Goal: Task Accomplishment & Management: Complete application form

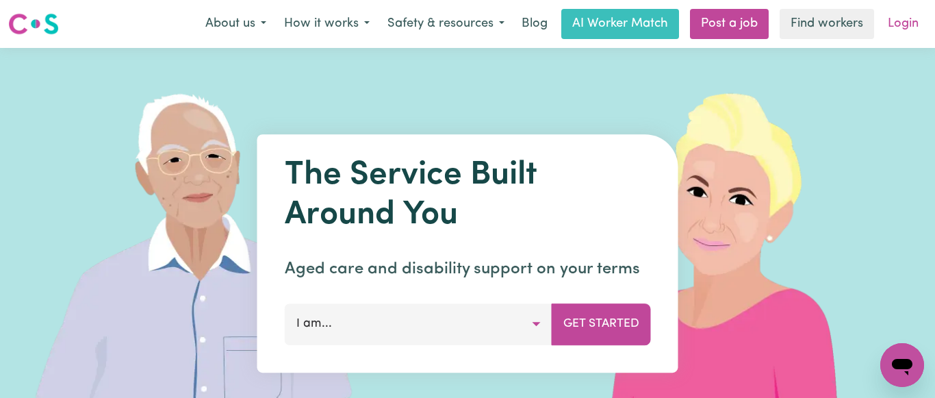
click at [904, 25] on link "Login" at bounding box center [903, 24] width 47 height 30
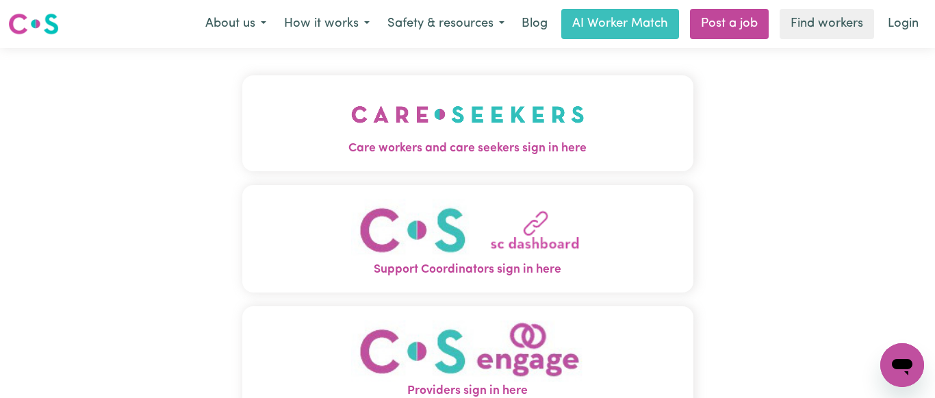
click at [458, 116] on img "Care workers and care seekers sign in here" at bounding box center [467, 114] width 233 height 51
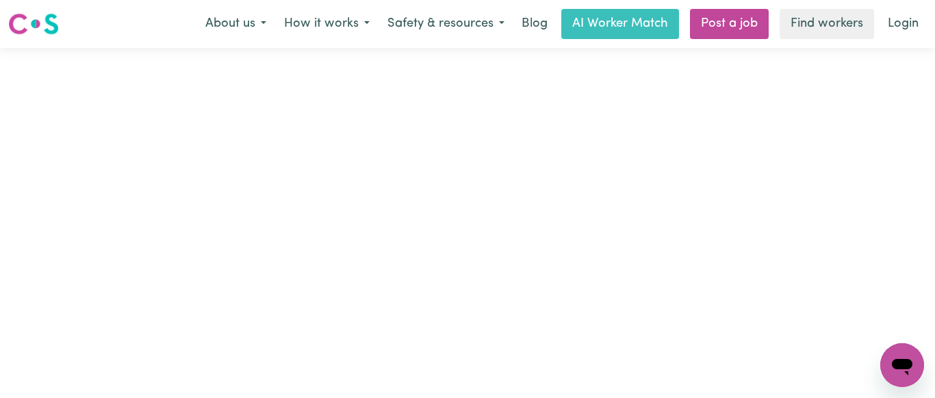
type input "[EMAIL_ADDRESS][DOMAIN_NAME]"
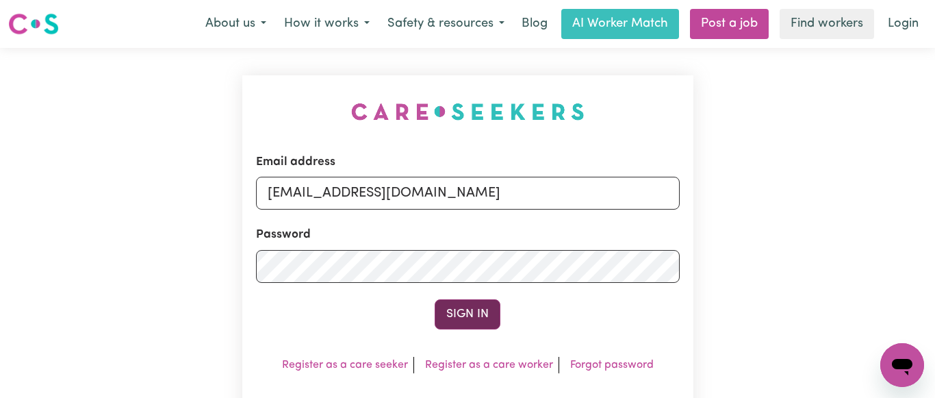
click at [468, 308] on button "Sign In" at bounding box center [468, 314] width 66 height 30
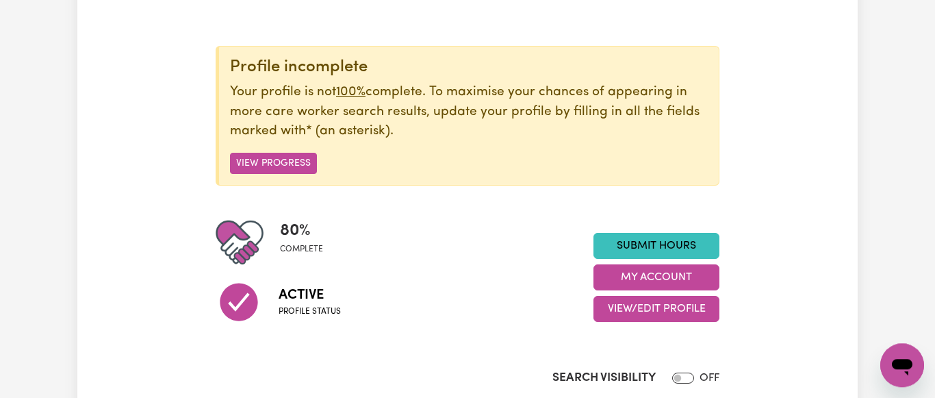
scroll to position [140, 0]
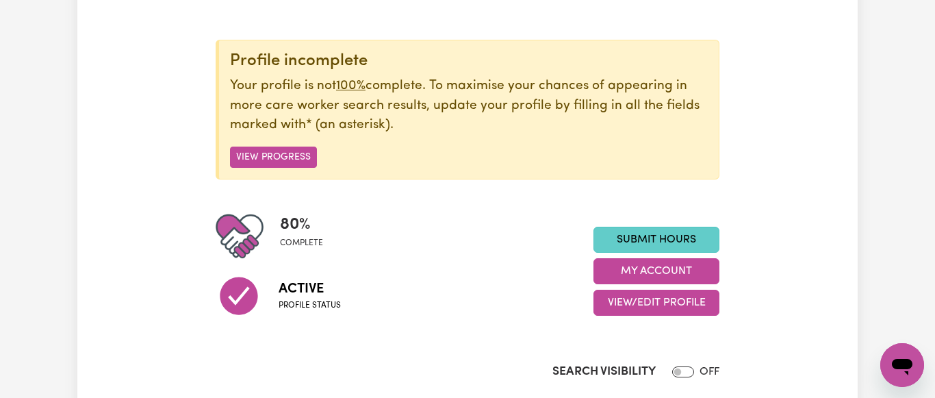
click at [648, 237] on link "Submit Hours" at bounding box center [656, 240] width 126 height 26
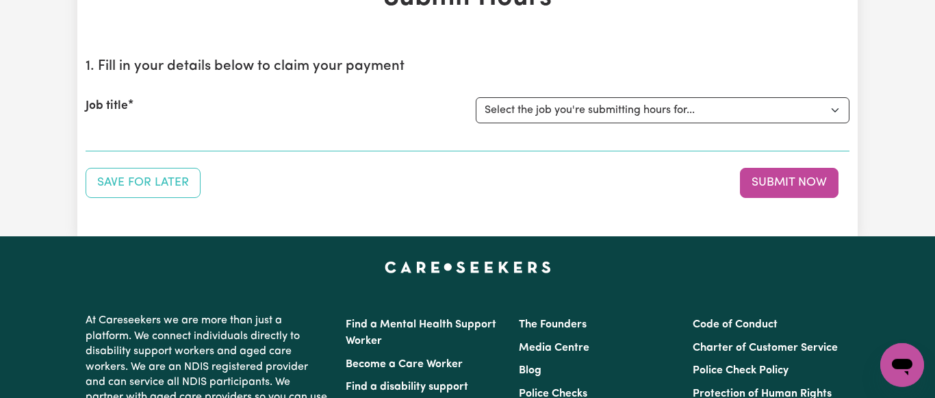
scroll to position [140, 0]
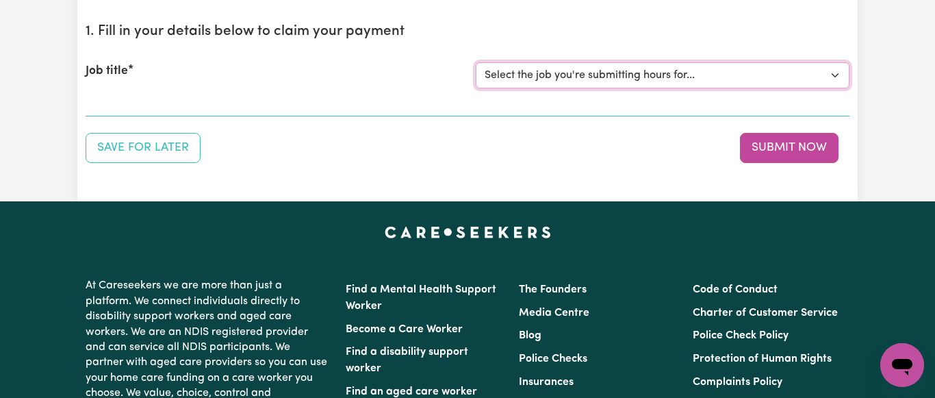
select select "7231"
click option "[[PERSON_NAME] NDIS# 430246936] Support Worker wanted for community access ever…" at bounding box center [0, 0] width 0 height 0
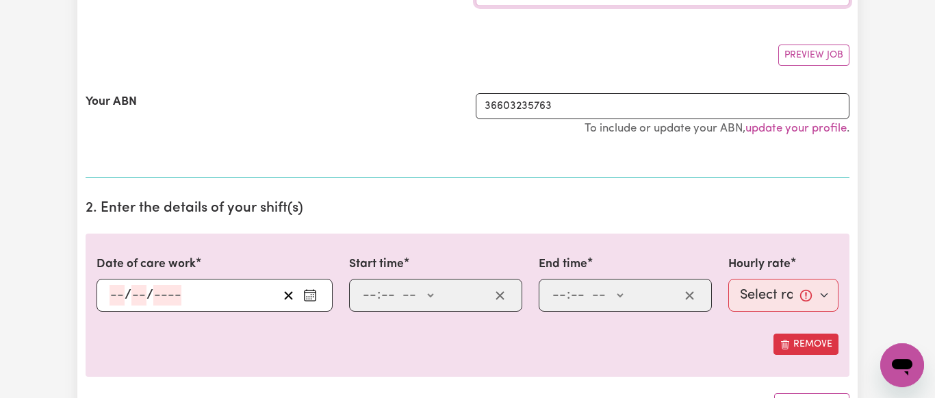
scroll to position [279, 0]
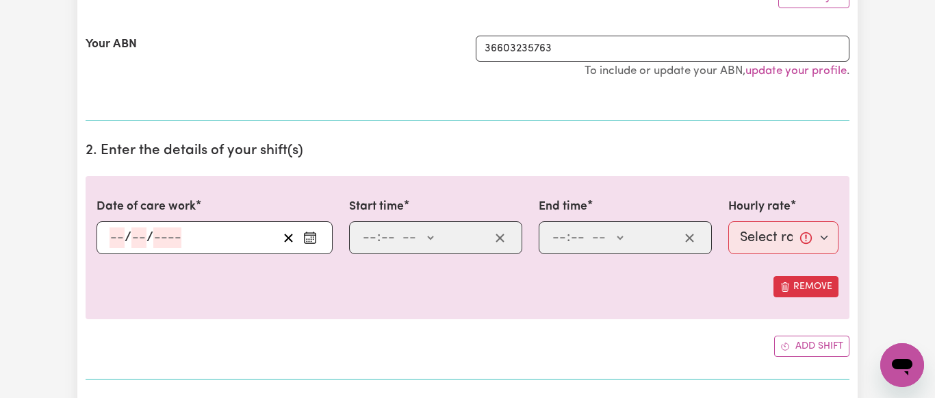
click at [310, 240] on icon "Enter the date of care work" at bounding box center [310, 238] width 14 height 14
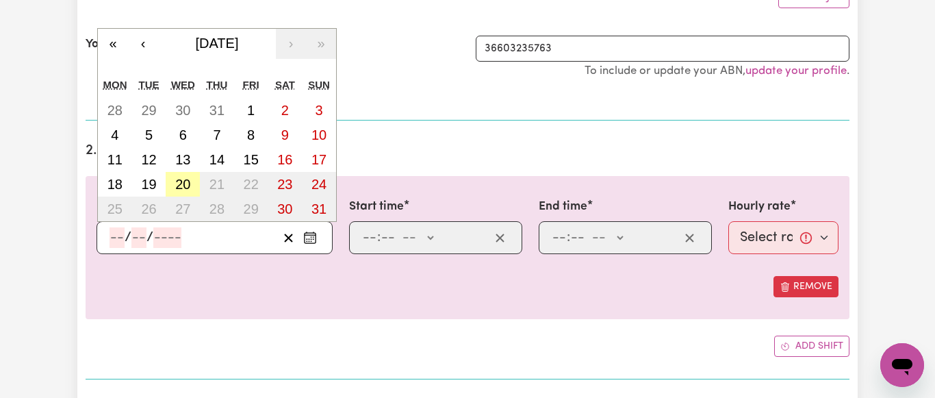
click at [177, 179] on abbr "20" at bounding box center [182, 184] width 15 height 15
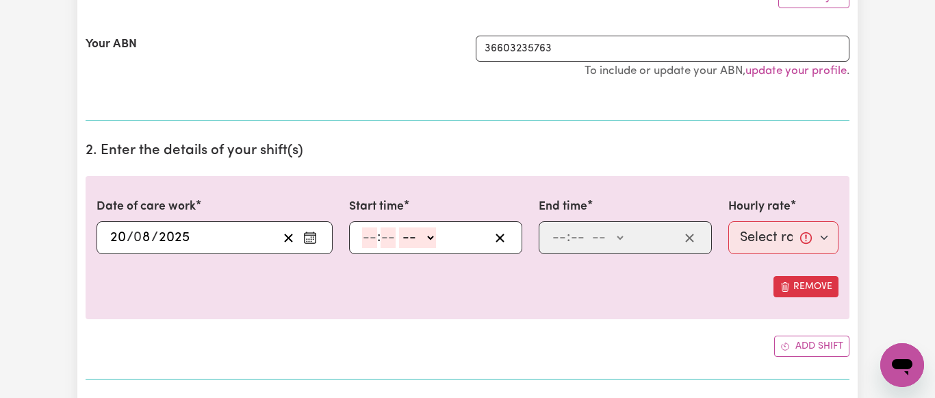
type input "[DATE]"
type input "20"
type input "8"
type input "2025"
click at [361, 235] on div ": -- AM PM" at bounding box center [425, 237] width 129 height 21
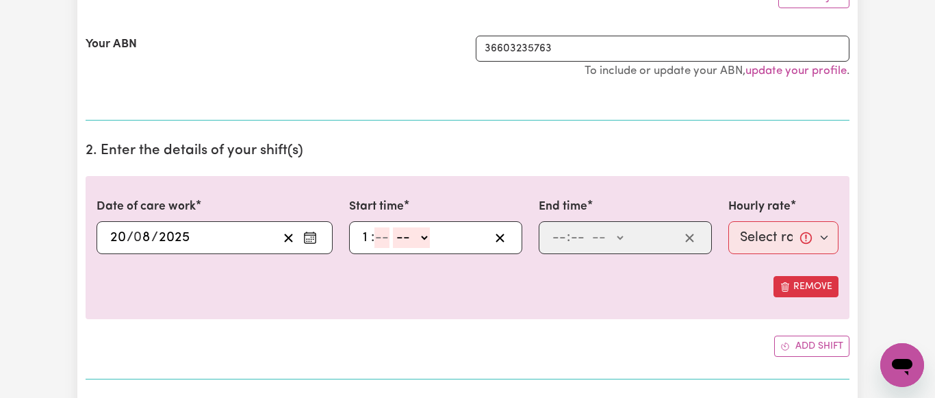
type input "1"
click at [375, 235] on input "number" at bounding box center [381, 237] width 15 height 21
type input "20"
click at [395, 227] on select "-- AM PM" at bounding box center [413, 237] width 37 height 21
select select "pm"
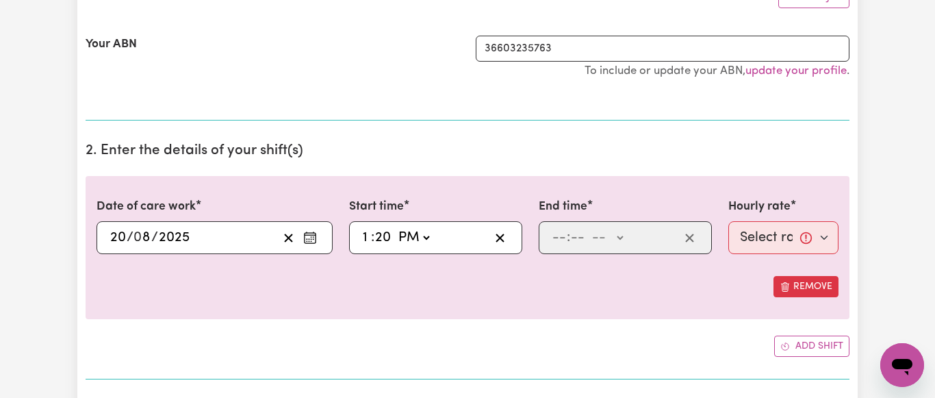
click option "PM" at bounding box center [0, 0] width 0 height 0
type input "13:20"
click at [562, 239] on input "number" at bounding box center [559, 237] width 15 height 21
type input "2"
type input "20"
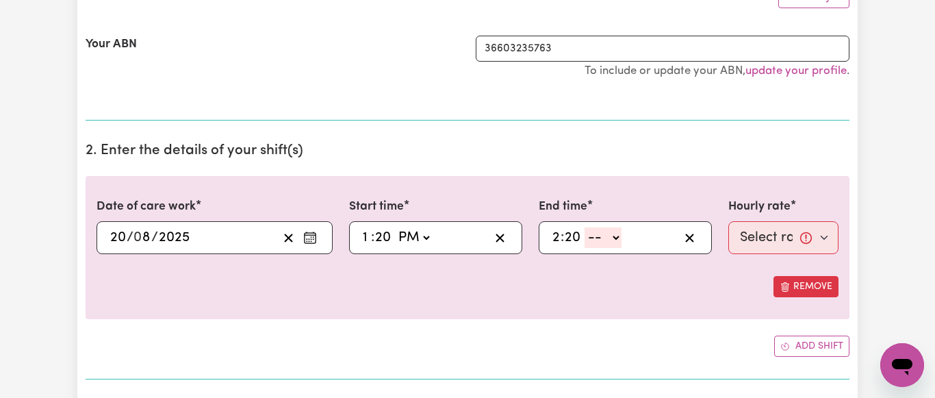
click at [585, 227] on select "-- AM PM" at bounding box center [603, 237] width 37 height 21
select select "pm"
click option "PM" at bounding box center [0, 0] width 0 height 0
type input "14:20"
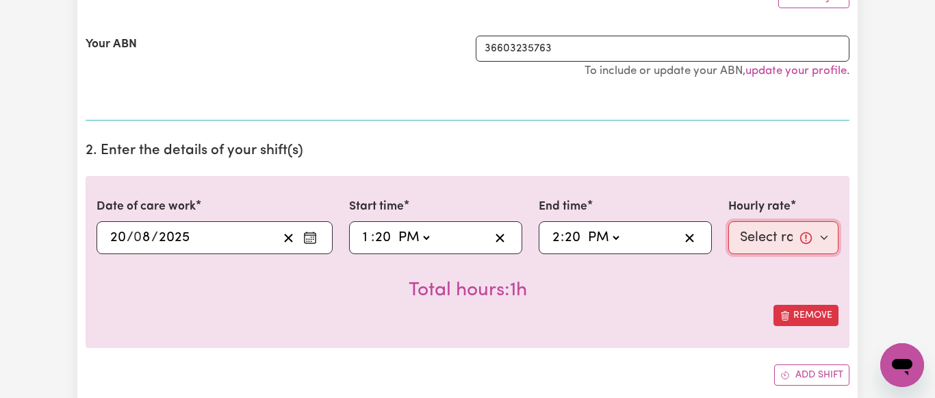
click at [728, 221] on select "Select rate... $64.81 (Weekday) $93.56 ([DATE])" at bounding box center [783, 237] width 110 height 33
select select "64.81-Weekday"
click option "$64.81 (Weekday)" at bounding box center [0, 0] width 0 height 0
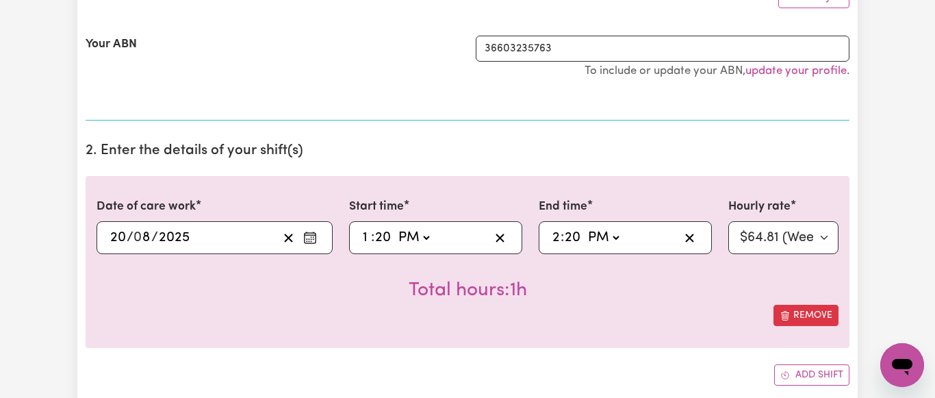
drag, startPoint x: 379, startPoint y: 239, endPoint x: 390, endPoint y: 240, distance: 11.7
click at [390, 240] on input "20" at bounding box center [382, 237] width 17 height 21
type input "13:01"
type input "1"
type input "13:15"
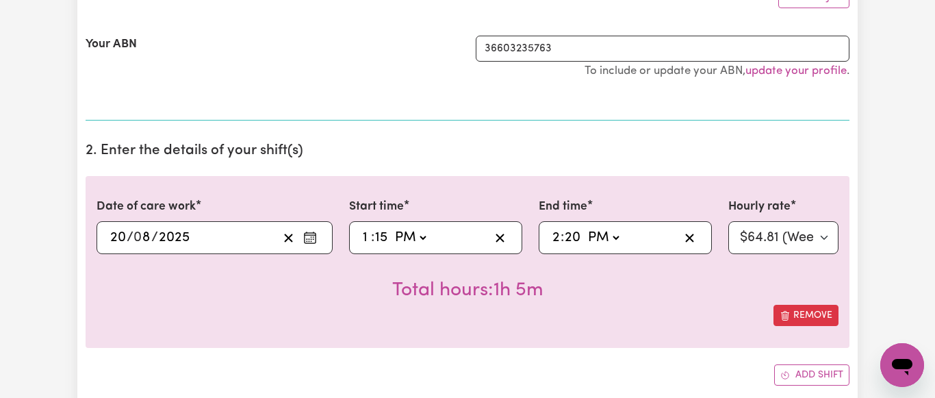
type input "15"
click at [585, 311] on div "Remove" at bounding box center [468, 315] width 742 height 21
click at [376, 236] on input "15" at bounding box center [381, 237] width 14 height 21
drag, startPoint x: 376, startPoint y: 238, endPoint x: 384, endPoint y: 240, distance: 8.5
click at [384, 240] on input "15" at bounding box center [381, 237] width 14 height 21
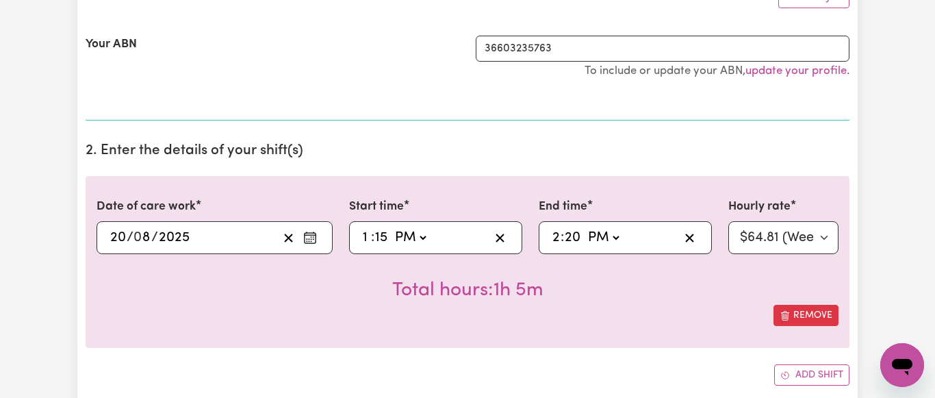
type input "13:02"
type input "2"
type input "13:20"
type input "20"
click at [346, 297] on div "Total hours: 1h" at bounding box center [468, 279] width 742 height 51
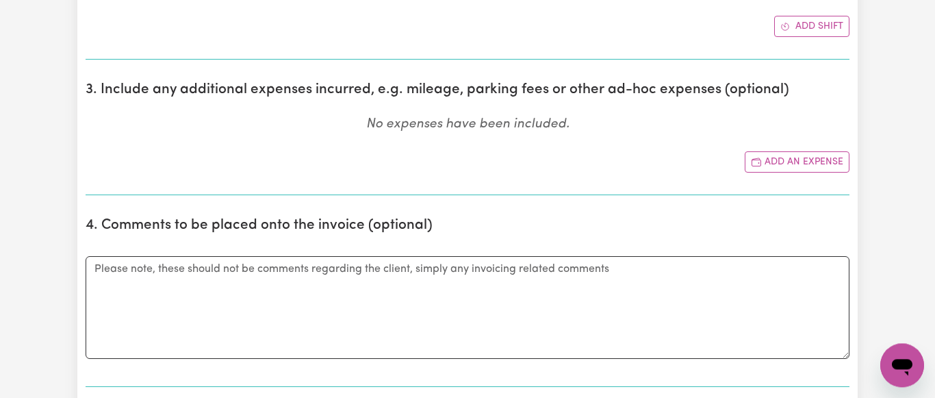
scroll to position [628, 0]
click at [799, 163] on button "Add an expense" at bounding box center [797, 161] width 105 height 21
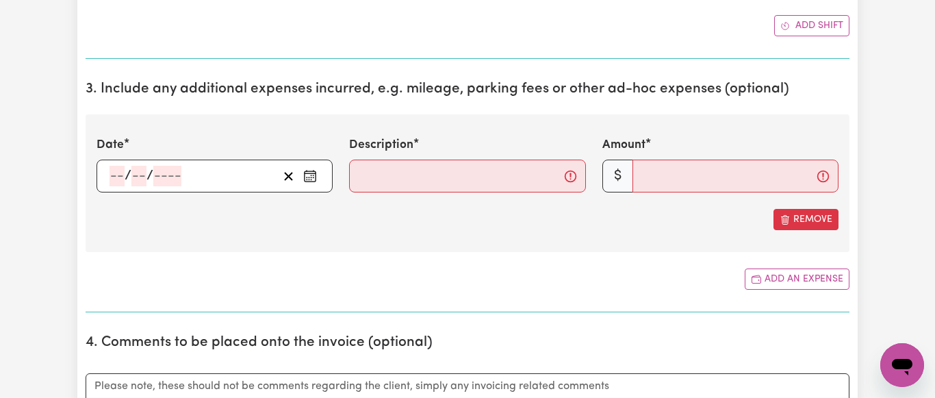
click at [308, 179] on icon "Enter the date of expense" at bounding box center [310, 176] width 14 height 14
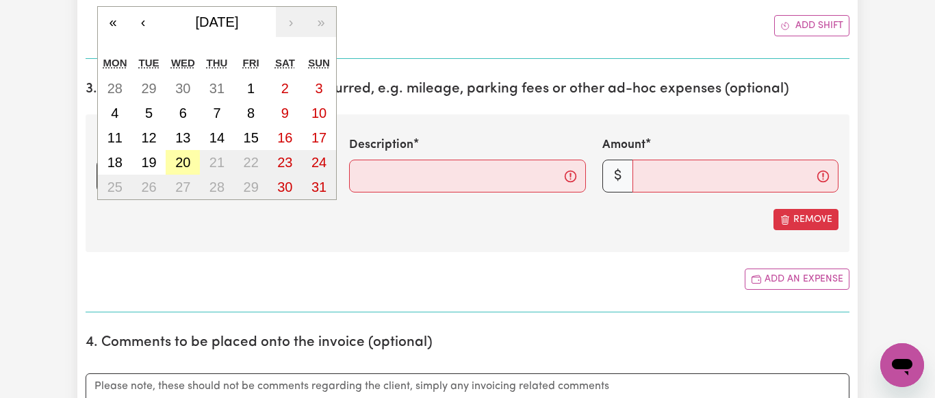
click at [186, 162] on abbr "20" at bounding box center [182, 162] width 15 height 15
type input "[DATE]"
type input "20"
type input "8"
type input "2025"
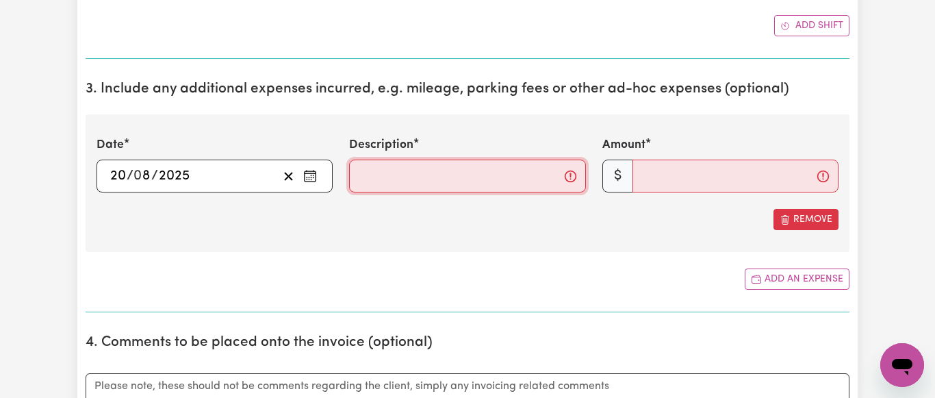
drag, startPoint x: 395, startPoint y: 180, endPoint x: 438, endPoint y: 181, distance: 43.1
click at [399, 180] on input "Description" at bounding box center [467, 175] width 236 height 33
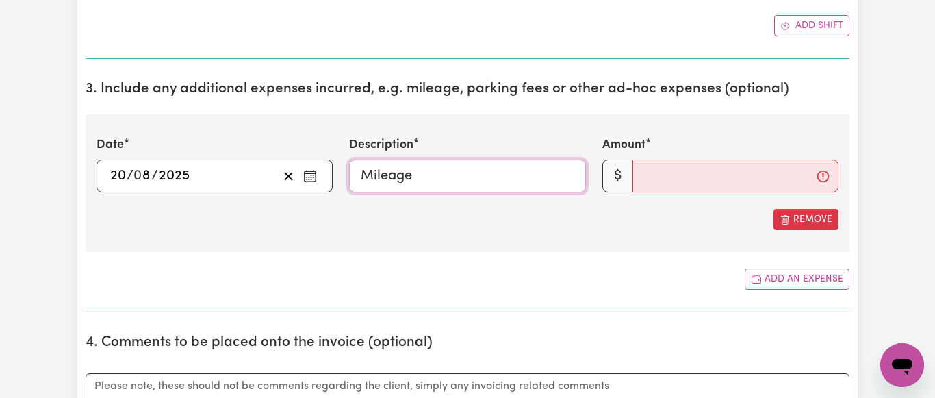
type input "Mileage"
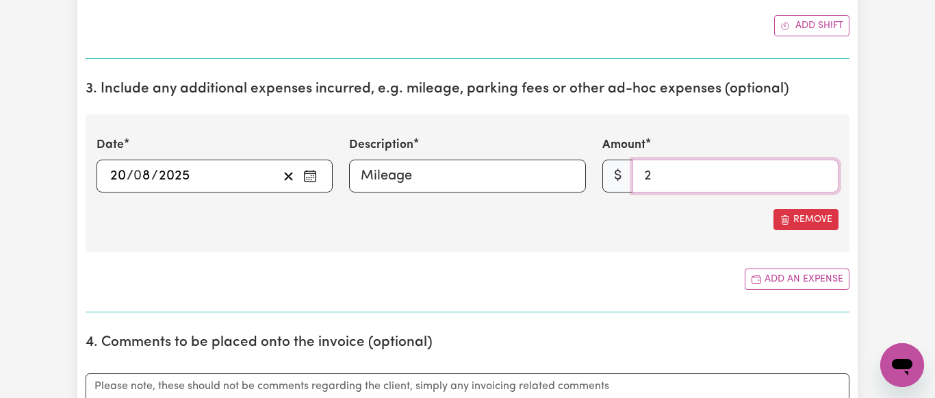
type input "2"
click at [551, 239] on div "Date [DATE] 20 / 0 8 / 2025 « ‹ [DATE] › » Mon Tue Wed Thu Fri Sat Sun 28 29 30…" at bounding box center [468, 183] width 764 height 138
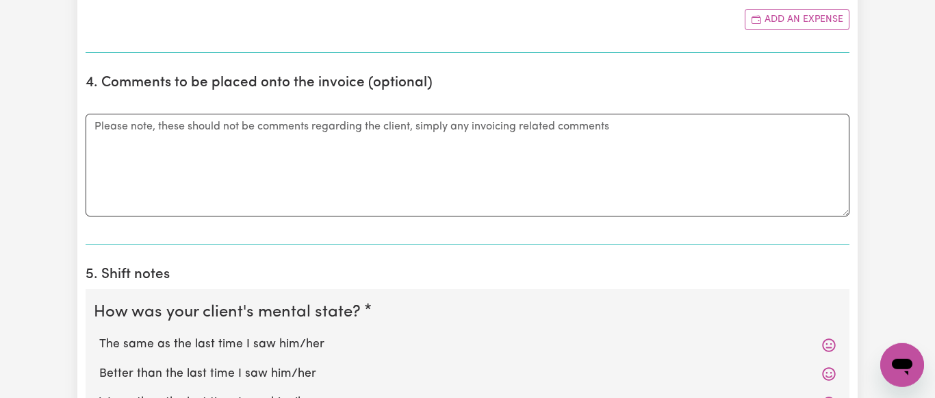
scroll to position [908, 0]
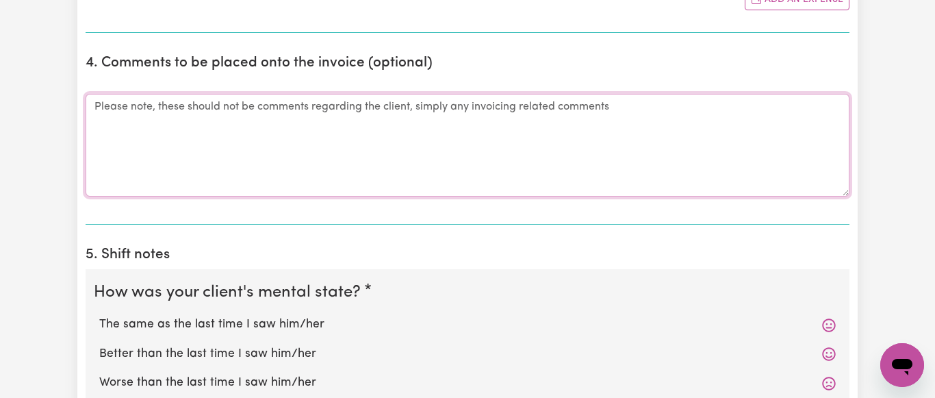
drag, startPoint x: 312, startPoint y: 115, endPoint x: 697, endPoint y: 108, distance: 384.7
click at [316, 114] on textarea "Comments" at bounding box center [468, 145] width 764 height 103
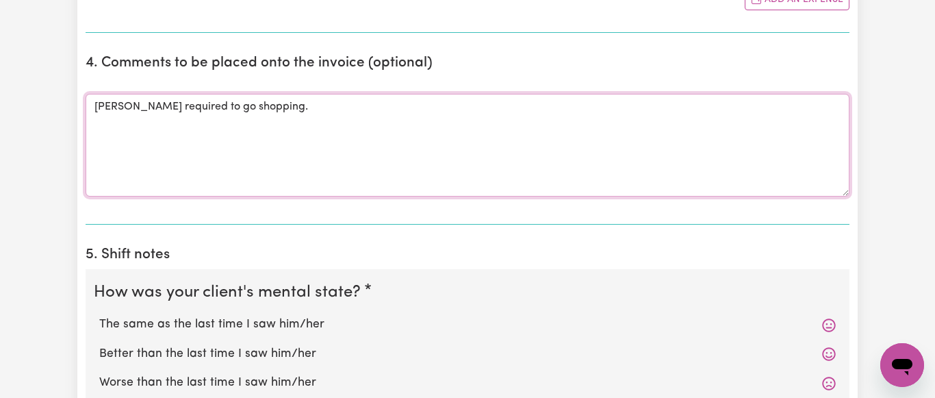
type textarea "[PERSON_NAME] required to go shopping."
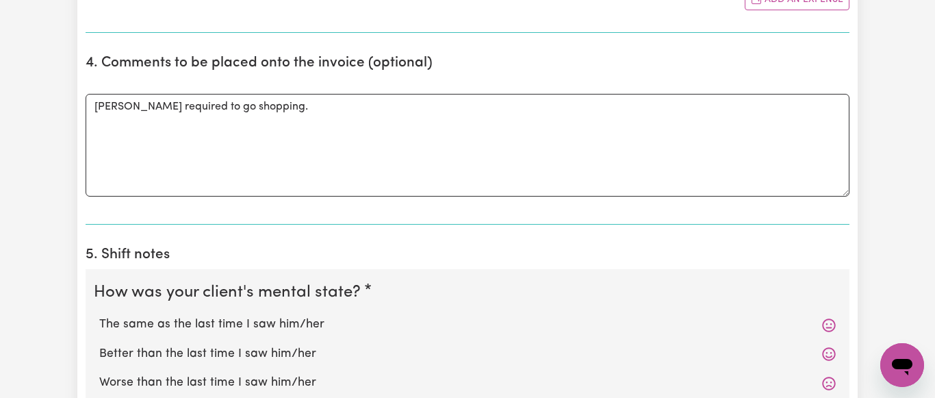
click at [246, 328] on label "The same as the last time I saw him/her" at bounding box center [467, 325] width 737 height 18
click at [99, 316] on input "The same as the last time I saw him/her" at bounding box center [99, 315] width 1 height 1
radio input "true"
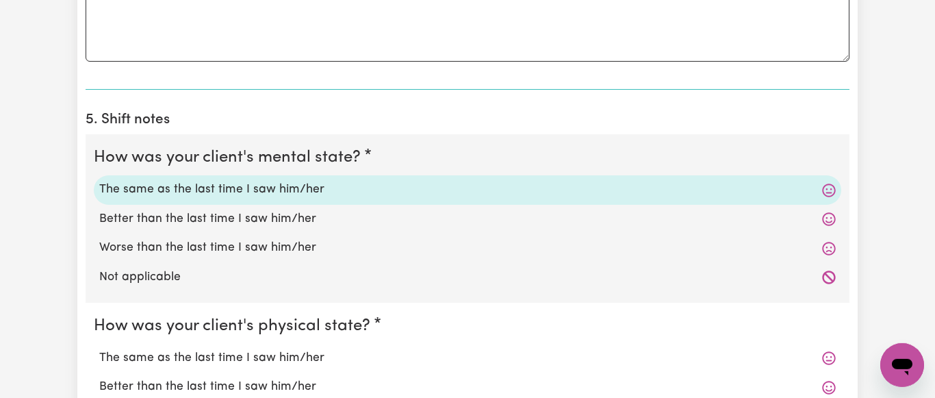
scroll to position [1047, 0]
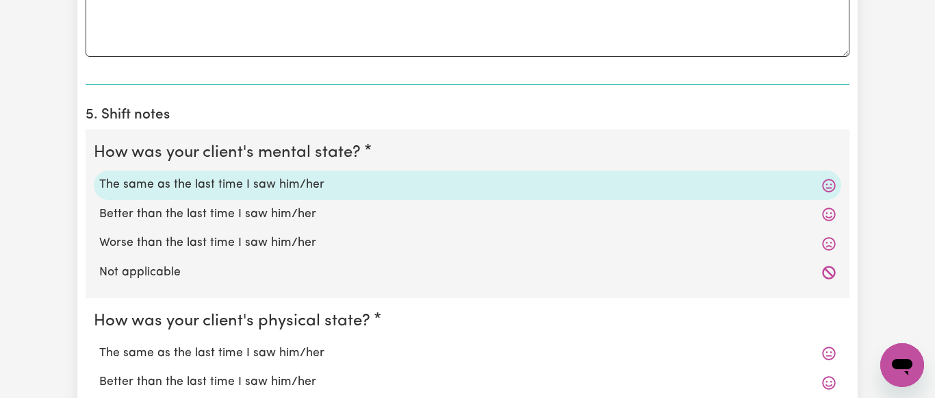
click at [264, 361] on label "The same as the last time I saw him/her" at bounding box center [467, 353] width 737 height 18
click at [99, 344] on input "The same as the last time I saw him/her" at bounding box center [99, 344] width 1 height 1
radio input "true"
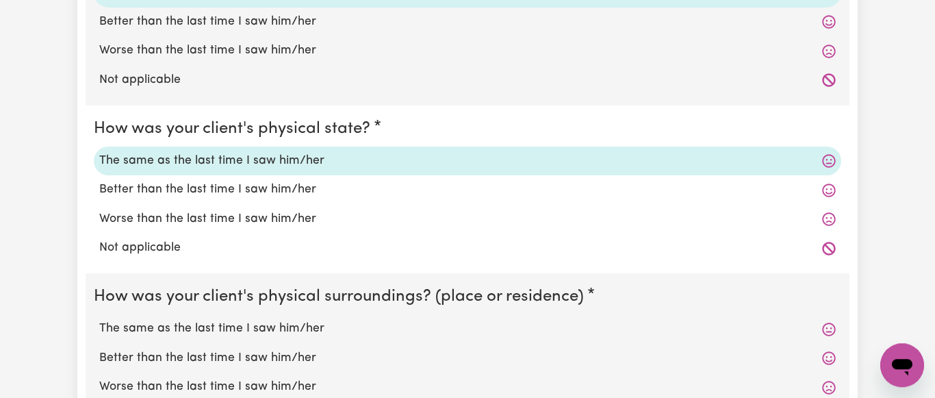
scroll to position [1257, 0]
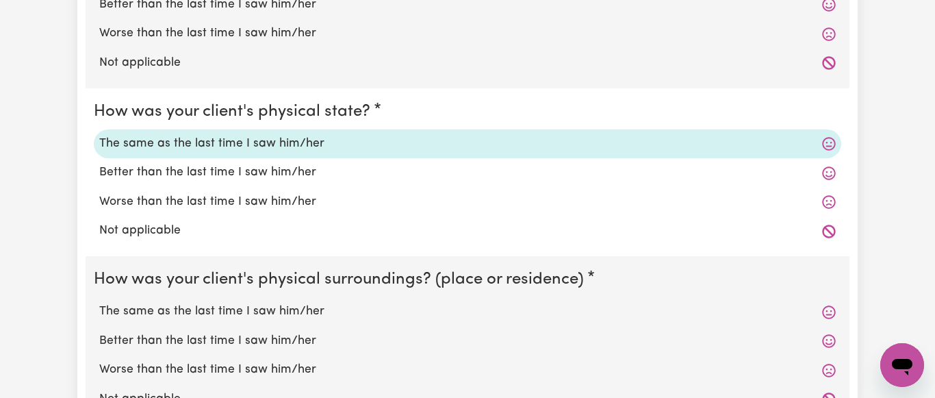
click at [237, 319] on label "The same as the last time I saw him/her" at bounding box center [467, 312] width 737 height 18
click at [99, 303] on input "The same as the last time I saw him/her" at bounding box center [99, 302] width 1 height 1
radio input "true"
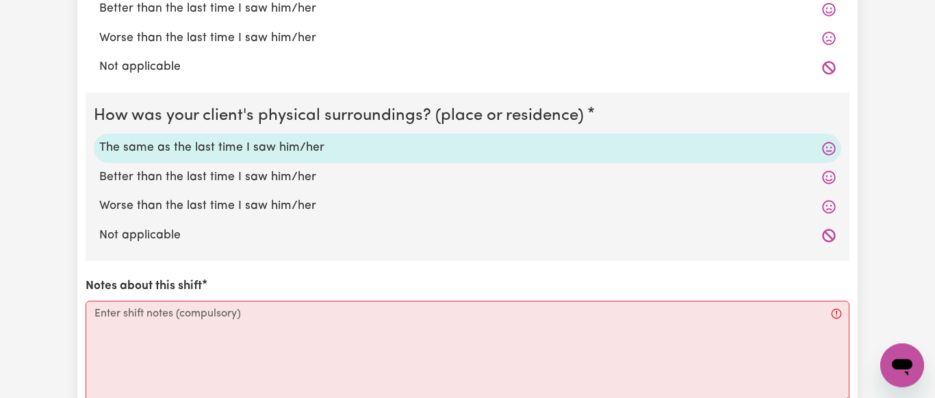
scroll to position [1536, 0]
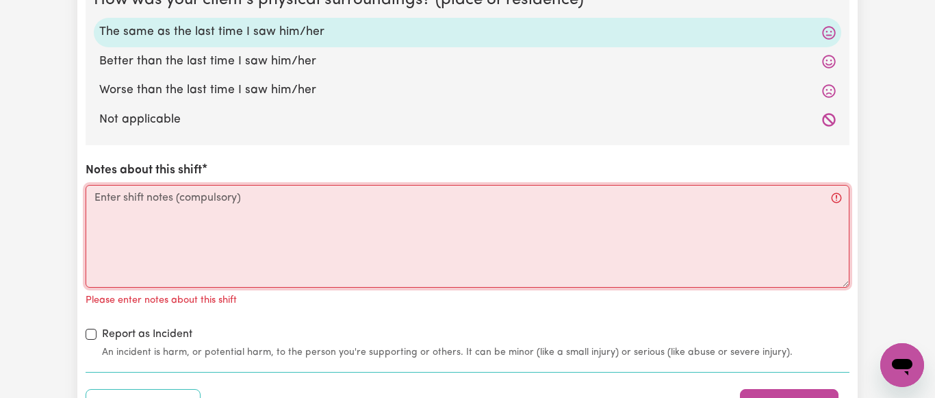
click at [140, 201] on textarea "Notes about this shift" at bounding box center [468, 236] width 764 height 103
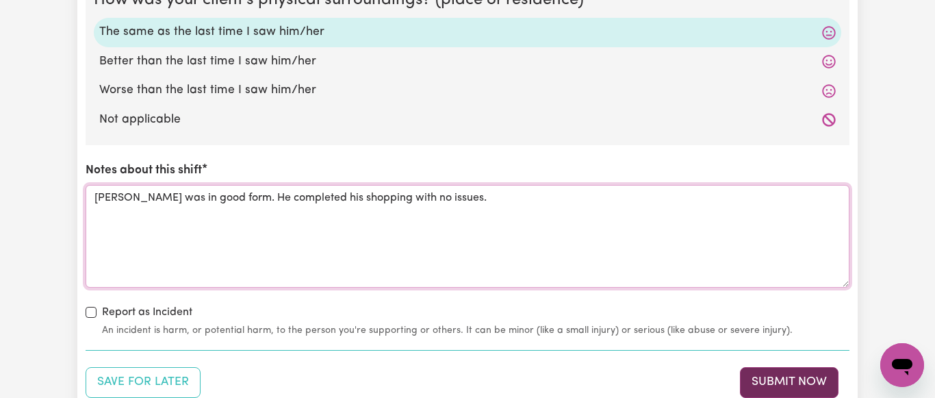
type textarea "[PERSON_NAME] was in good form. He completed his shopping with no issues."
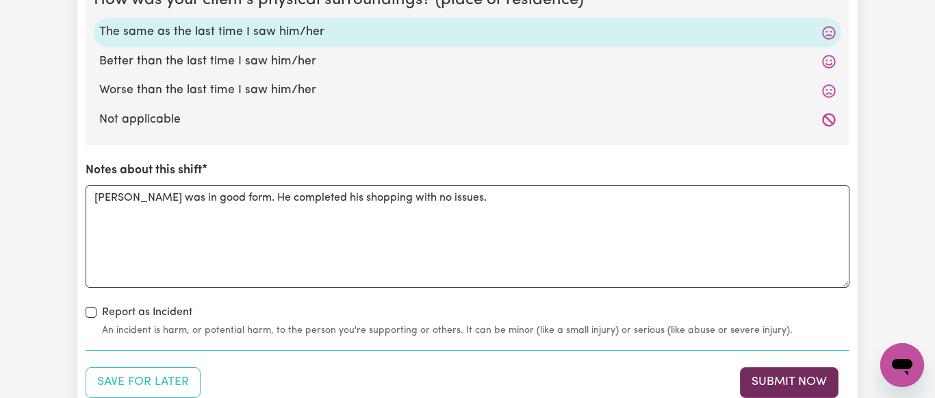
click at [799, 385] on button "Submit Now" at bounding box center [789, 382] width 99 height 30
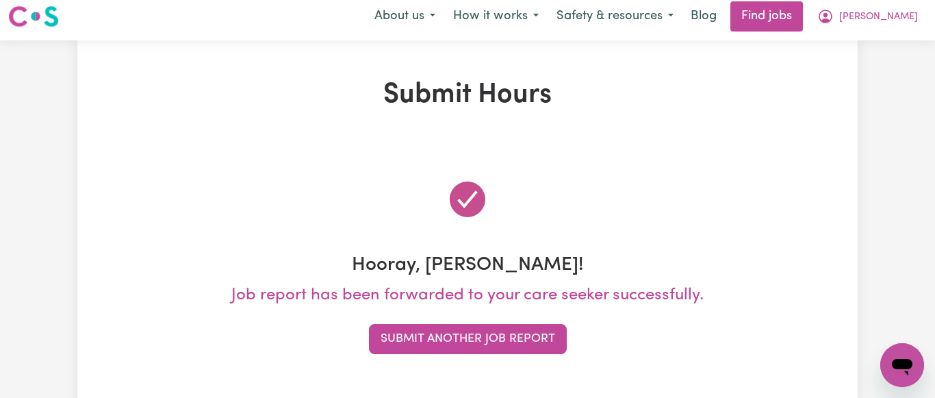
scroll to position [0, 0]
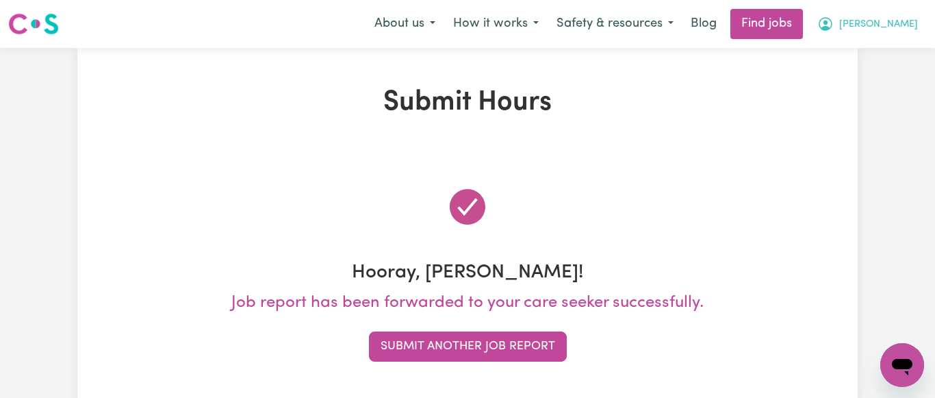
click at [908, 21] on span "[PERSON_NAME]" at bounding box center [878, 24] width 79 height 15
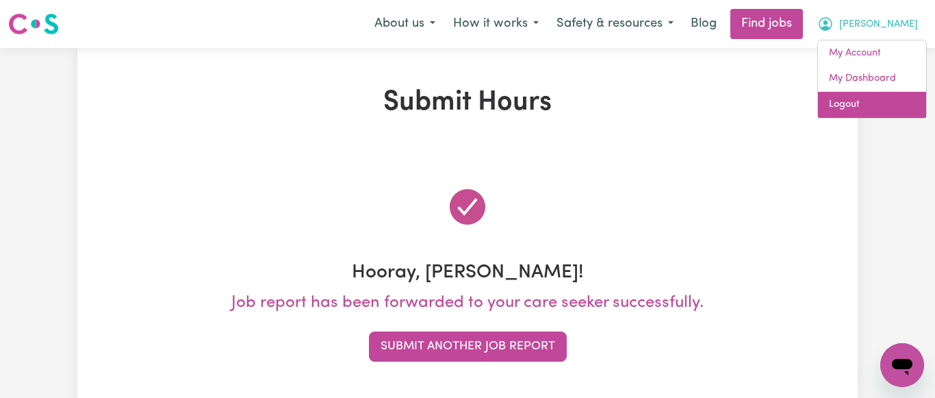
click at [851, 103] on link "Logout" at bounding box center [872, 105] width 108 height 26
